Goal: Information Seeking & Learning: Find specific fact

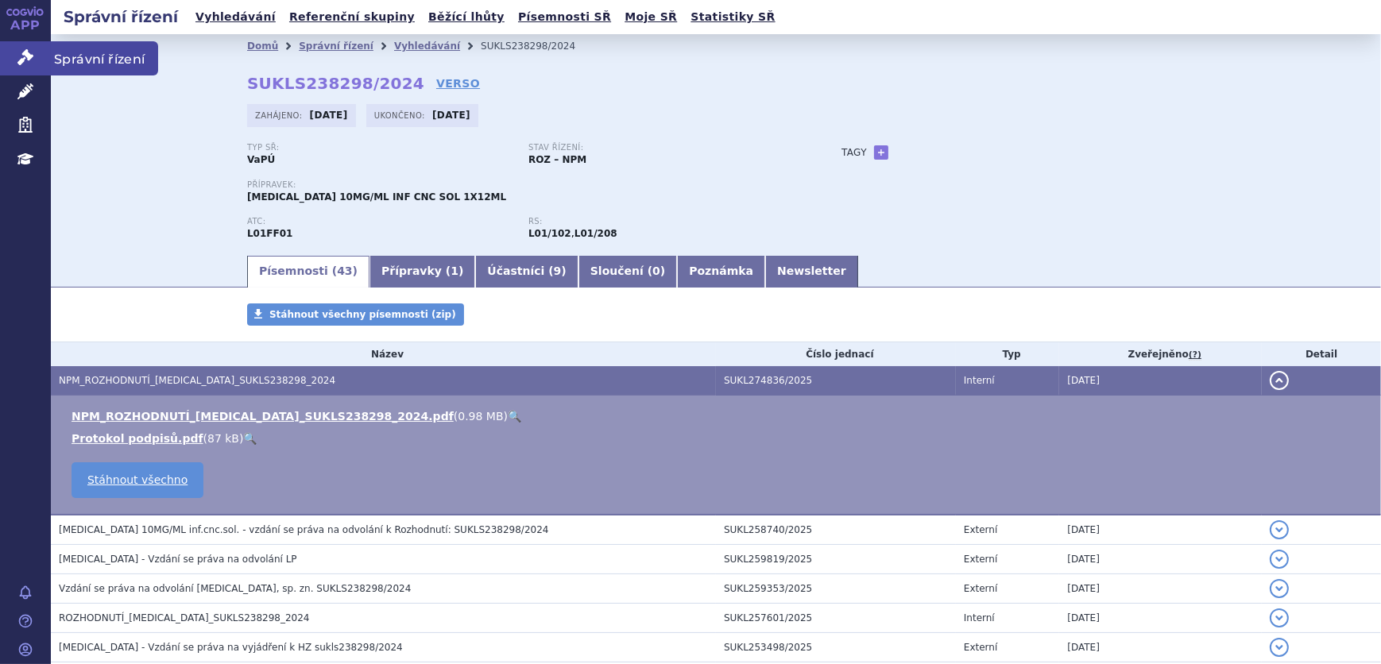
click at [14, 50] on link "Správní řízení" at bounding box center [25, 57] width 51 height 33
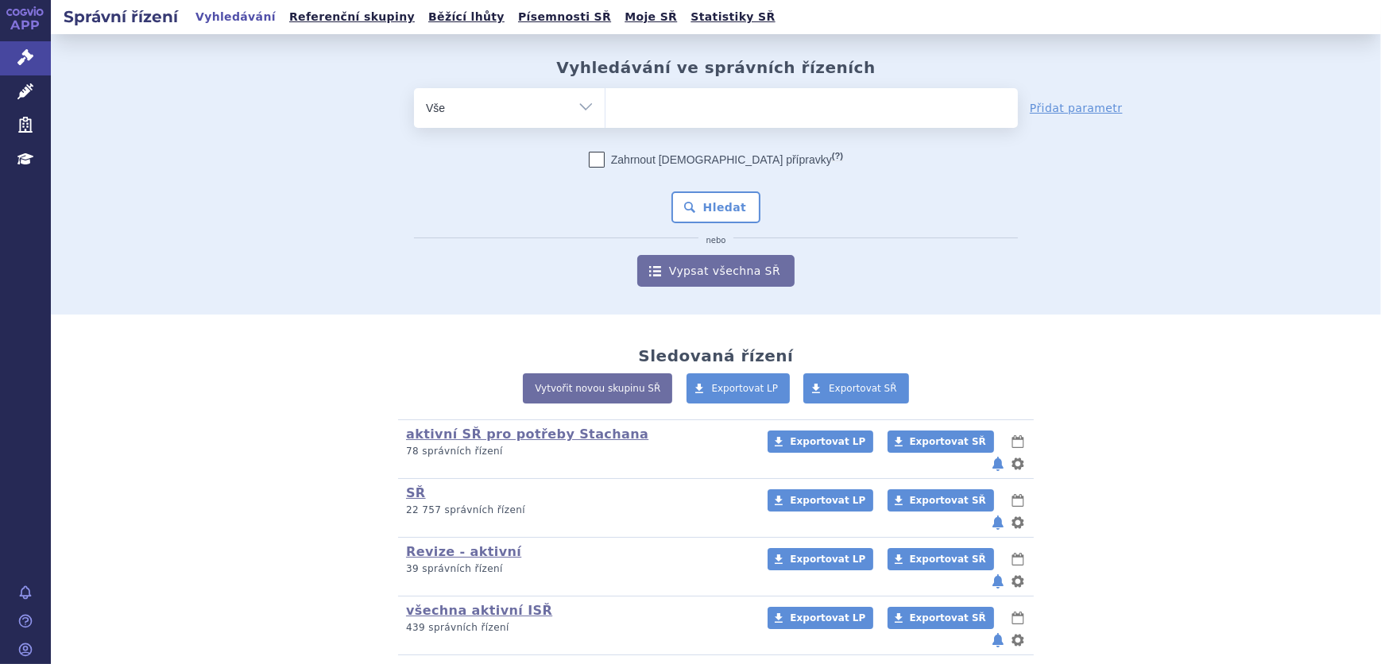
type input "SUKLS35039/2025"
select select "SUKLS35039/2025"
click at [706, 198] on button "Hledat" at bounding box center [716, 208] width 90 height 32
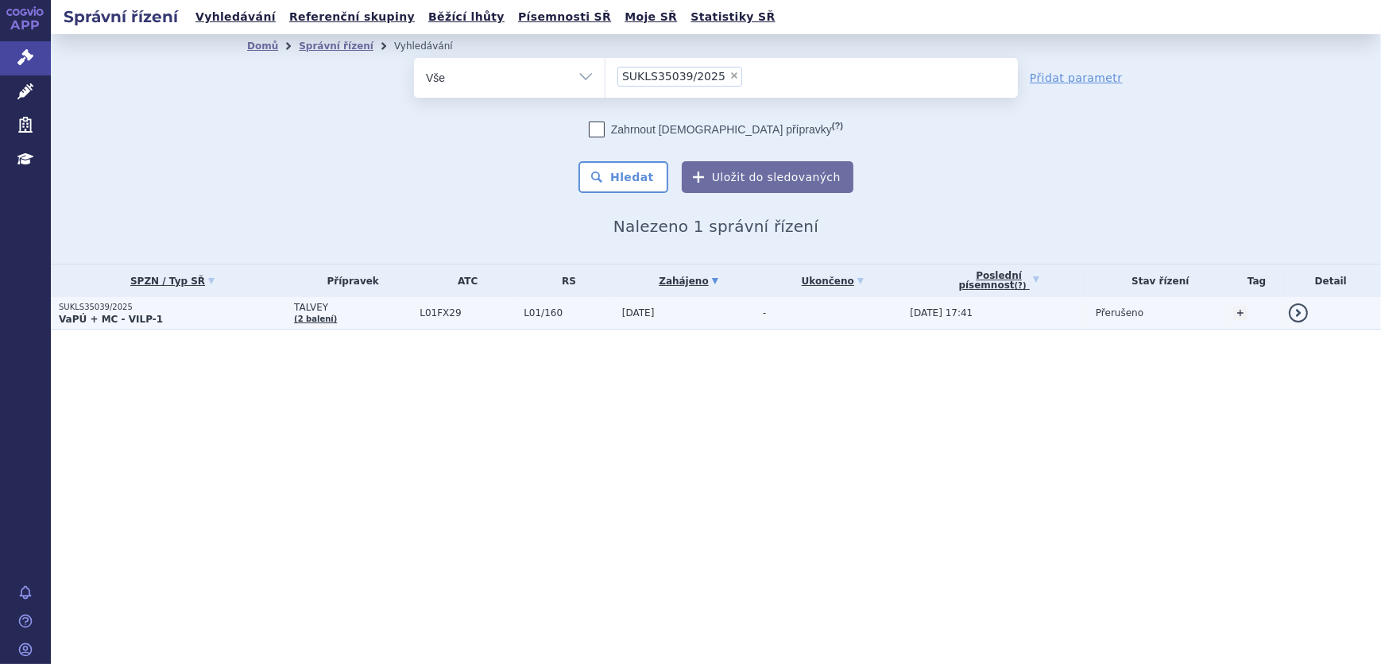
click at [617, 319] on td "29.01.2025" at bounding box center [684, 313] width 141 height 33
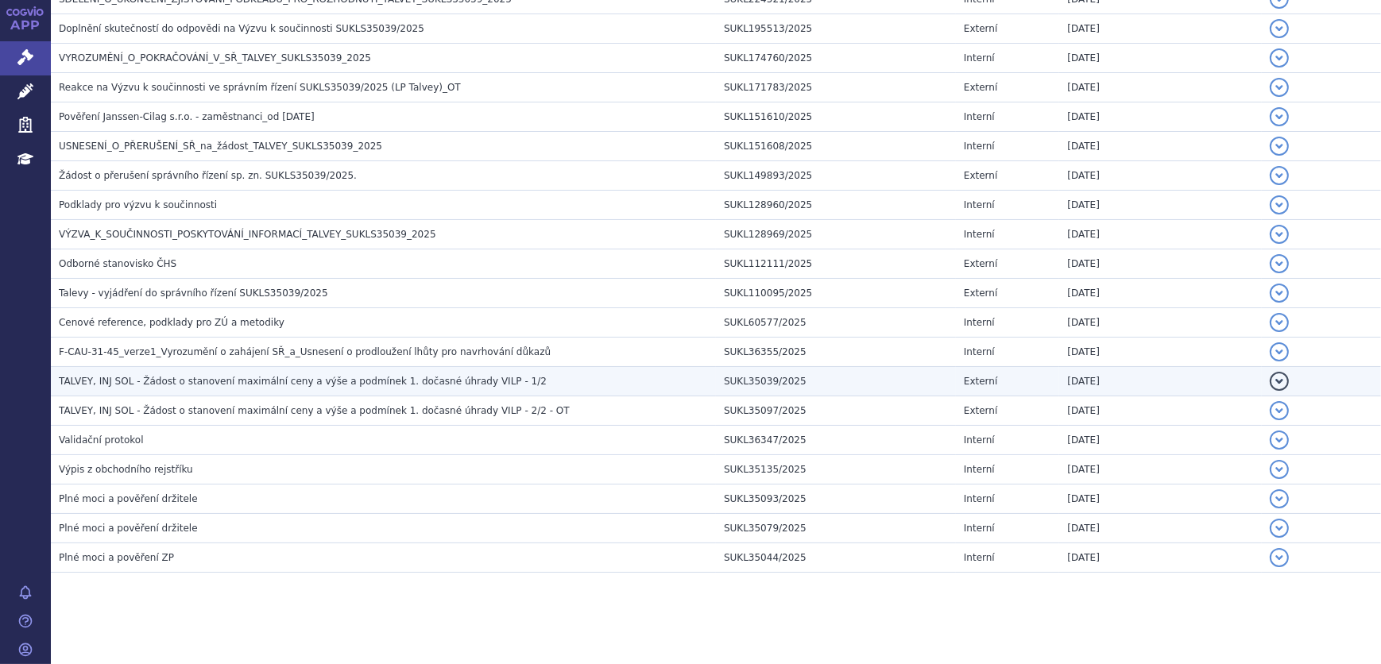
scroll to position [602, 0]
click at [308, 392] on td "TALVEY, INJ SOL - Žádost o stanovení maximální ceny a výše a podmínek 1. dočasn…" at bounding box center [383, 380] width 665 height 29
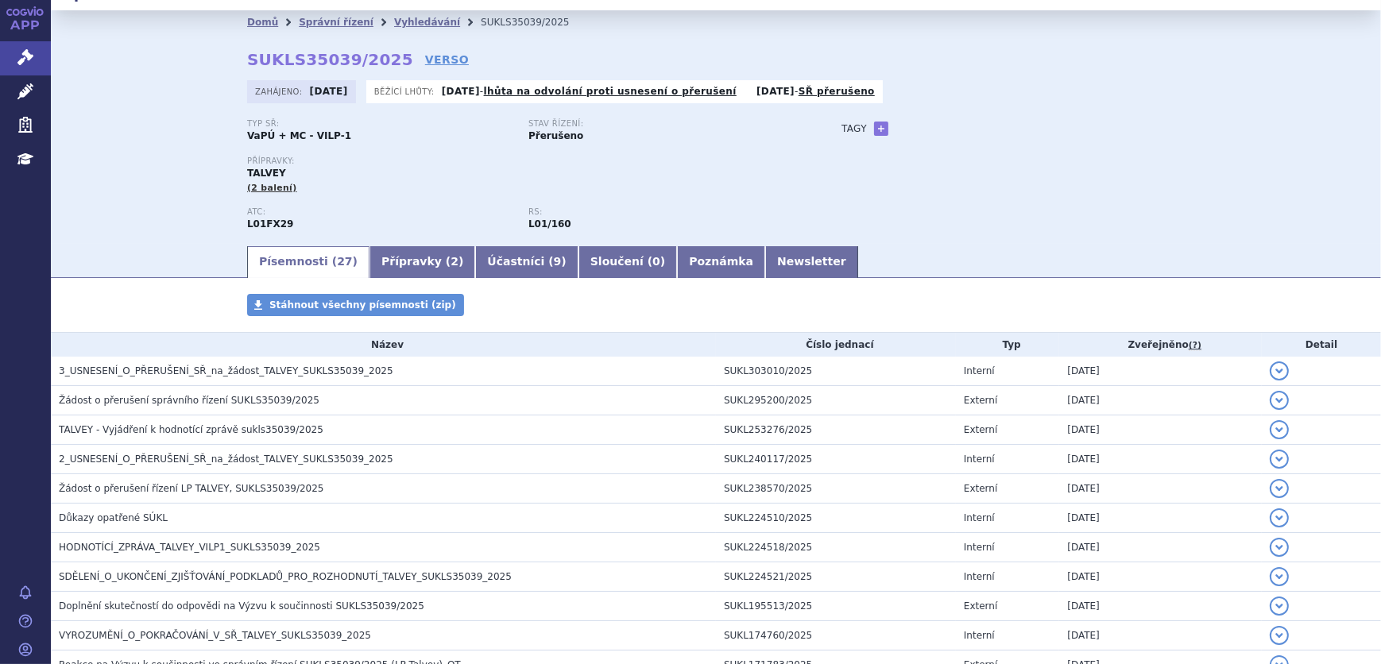
scroll to position [0, 0]
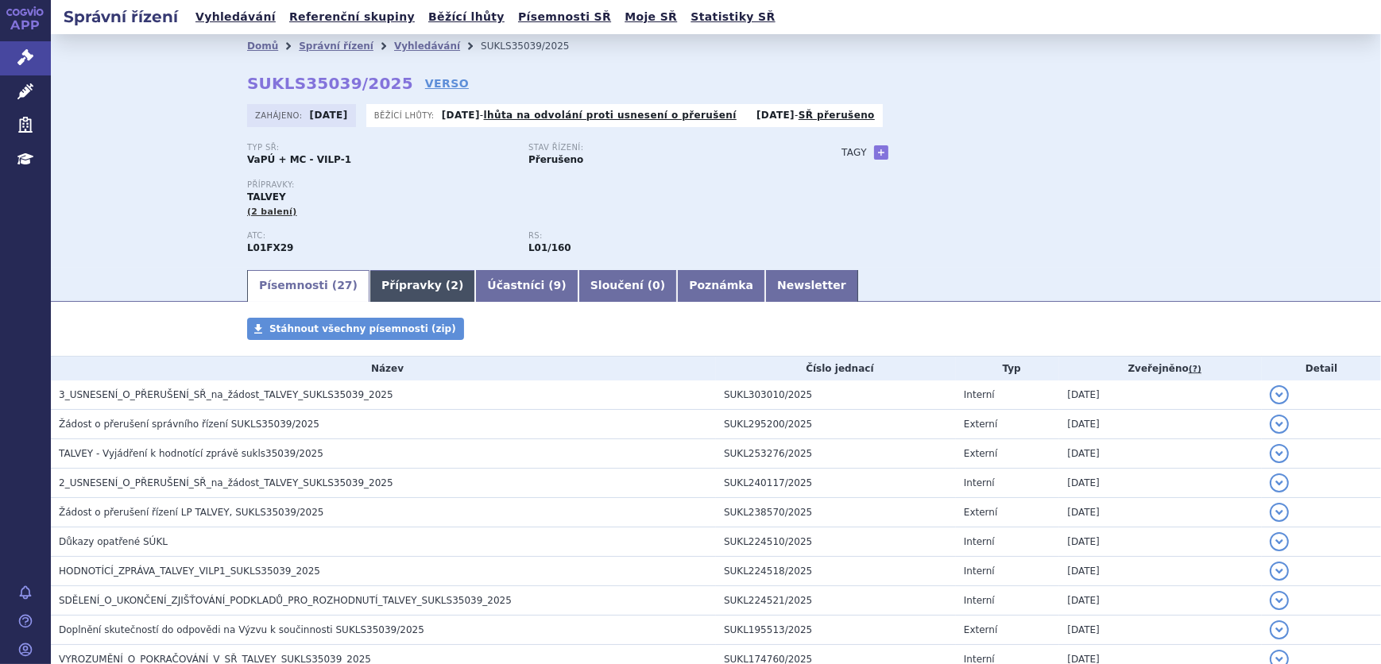
click at [421, 277] on link "Přípravky ( 2 )" at bounding box center [423, 286] width 106 height 32
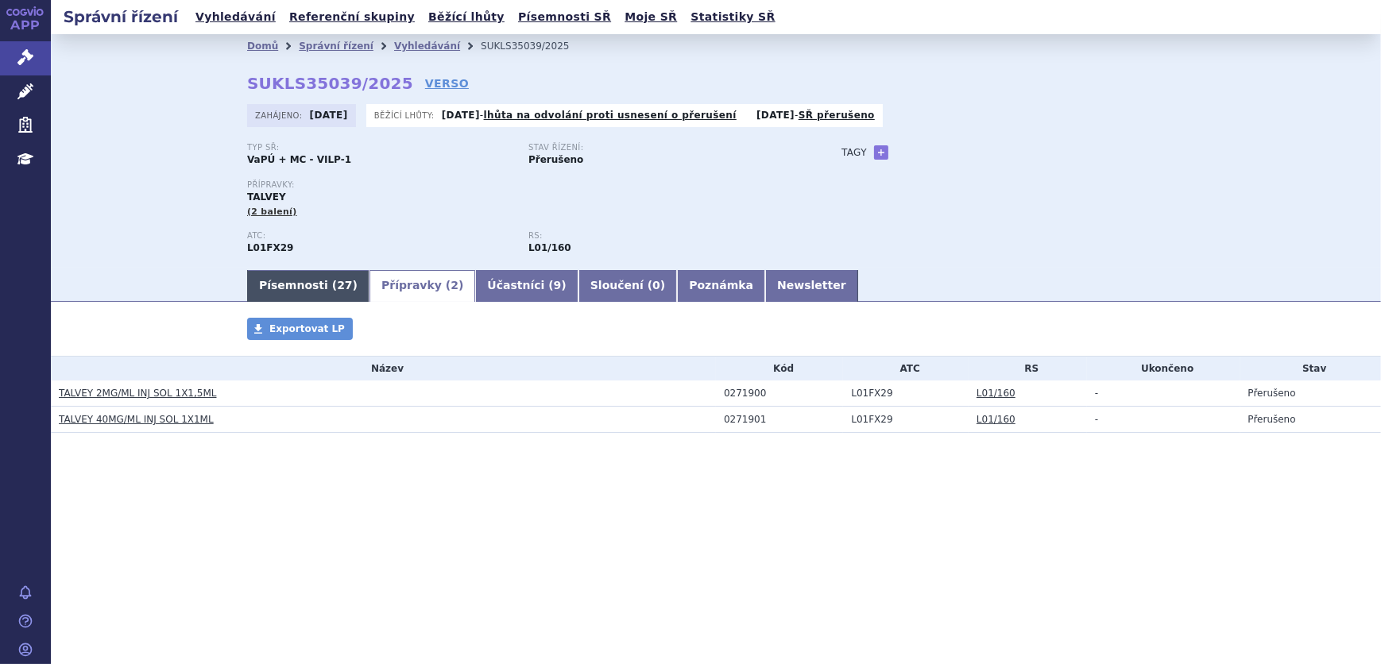
click at [284, 284] on link "Písemnosti ( 27 )" at bounding box center [308, 286] width 122 height 32
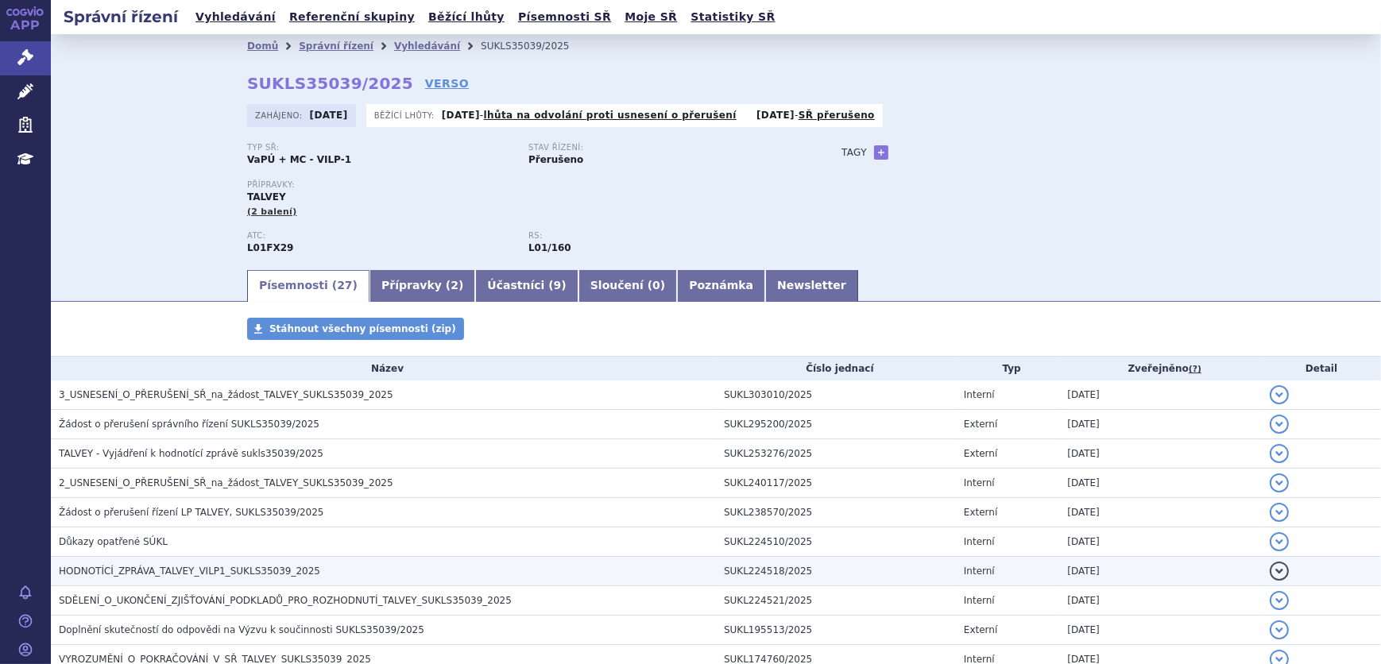
click at [145, 575] on span "HODNOTÍCÍ_ZPRÁVA_TALVEY_VILP1_SUKLS35039_2025" at bounding box center [189, 571] width 261 height 11
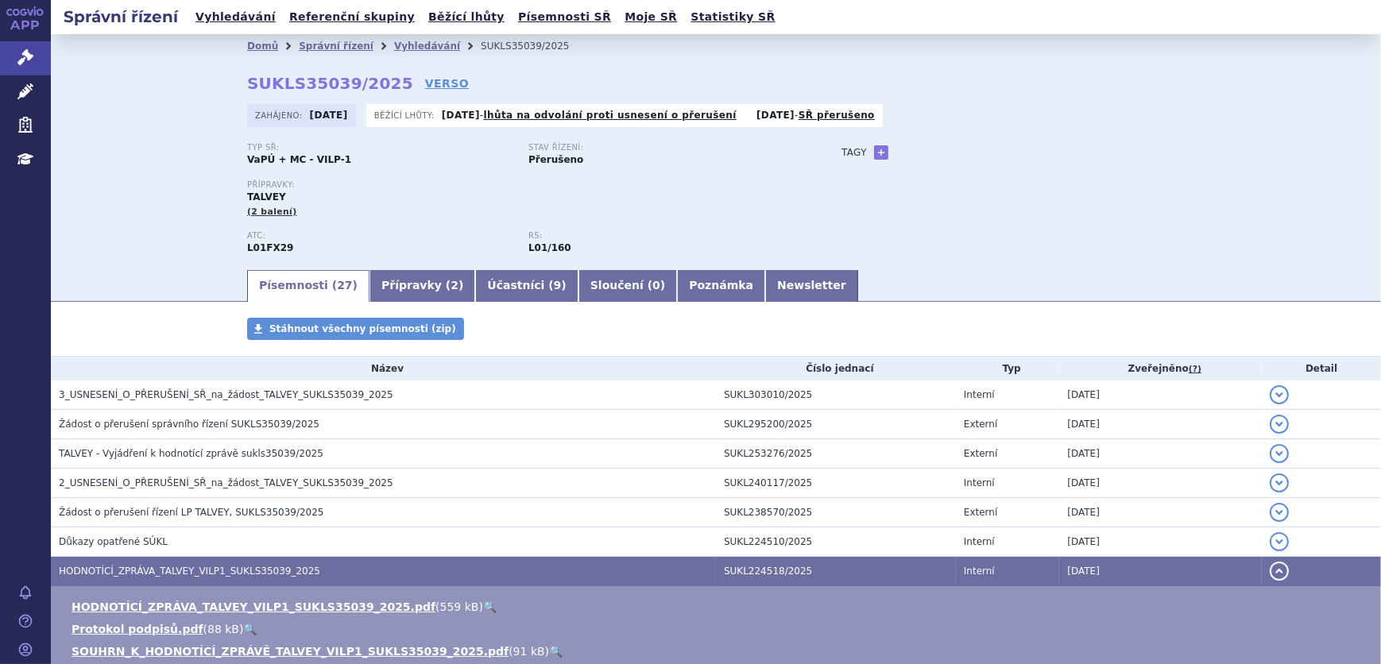
click at [483, 608] on link "🔍" at bounding box center [490, 607] width 14 height 13
